Goal: Task Accomplishment & Management: Complete application form

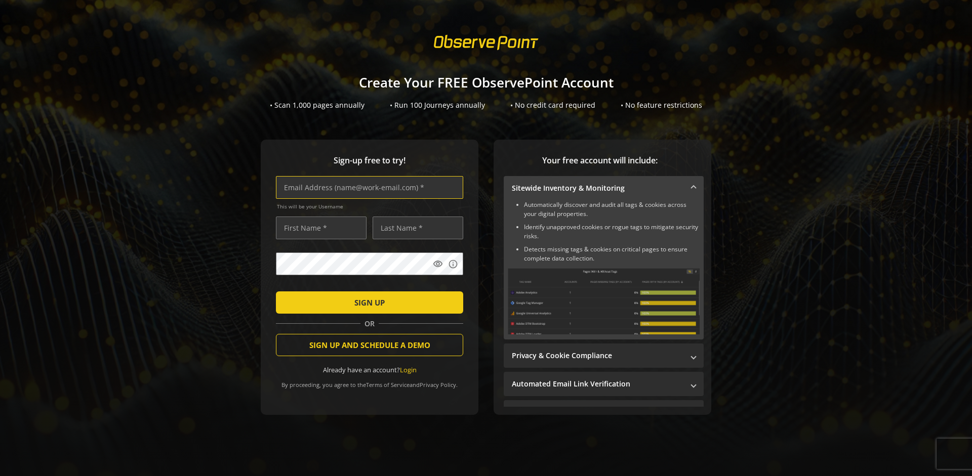
click at [367, 187] on input "text" at bounding box center [369, 187] width 187 height 23
type input "[EMAIL_ADDRESS][DOMAIN_NAME]"
click at [318, 228] on input "text" at bounding box center [321, 228] width 91 height 23
type input "Test"
click at [415, 228] on input "text" at bounding box center [418, 228] width 91 height 23
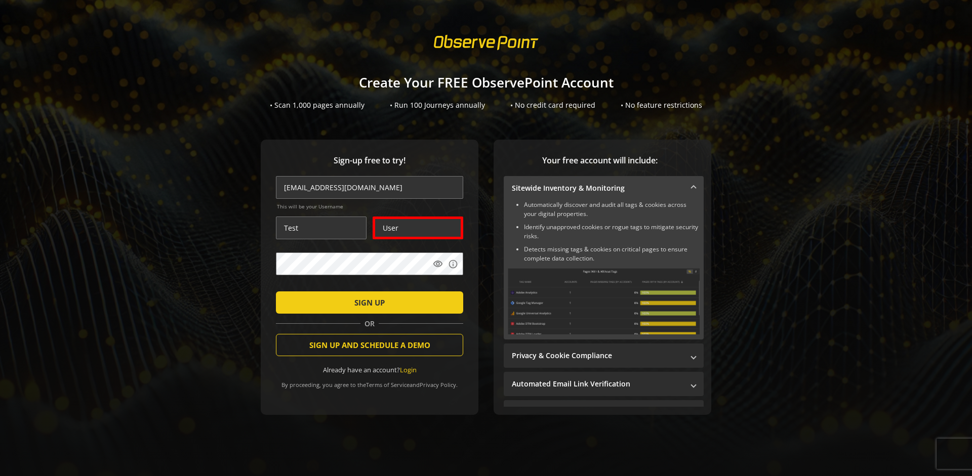
type input "User"
click at [367, 302] on span "SIGN UP" at bounding box center [369, 303] width 30 height 18
